Goal: Navigation & Orientation: Find specific page/section

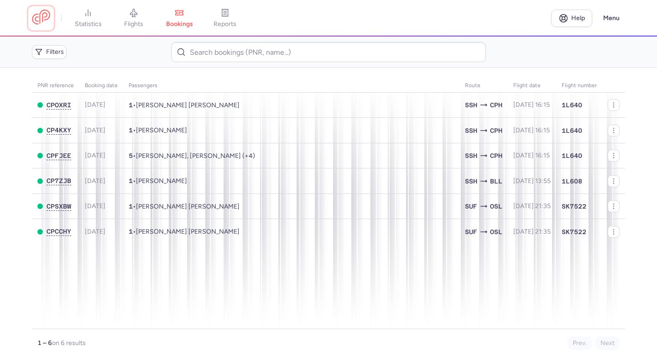
click at [46, 18] on link at bounding box center [41, 18] width 18 height 17
